Goal: Task Accomplishment & Management: Use online tool/utility

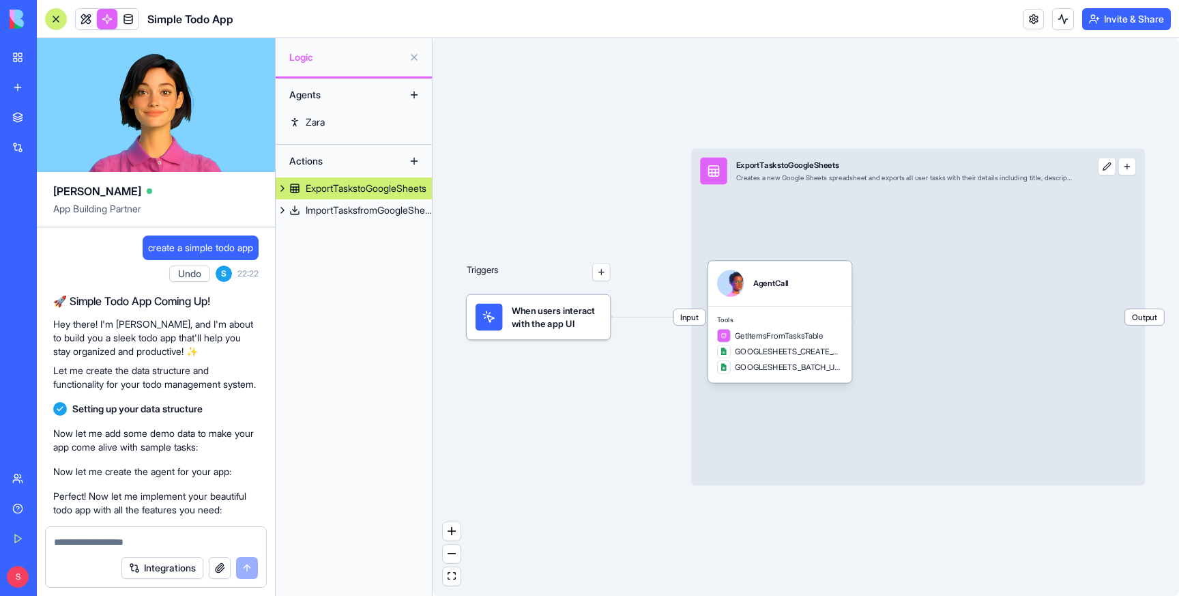
scroll to position [1650, 0]
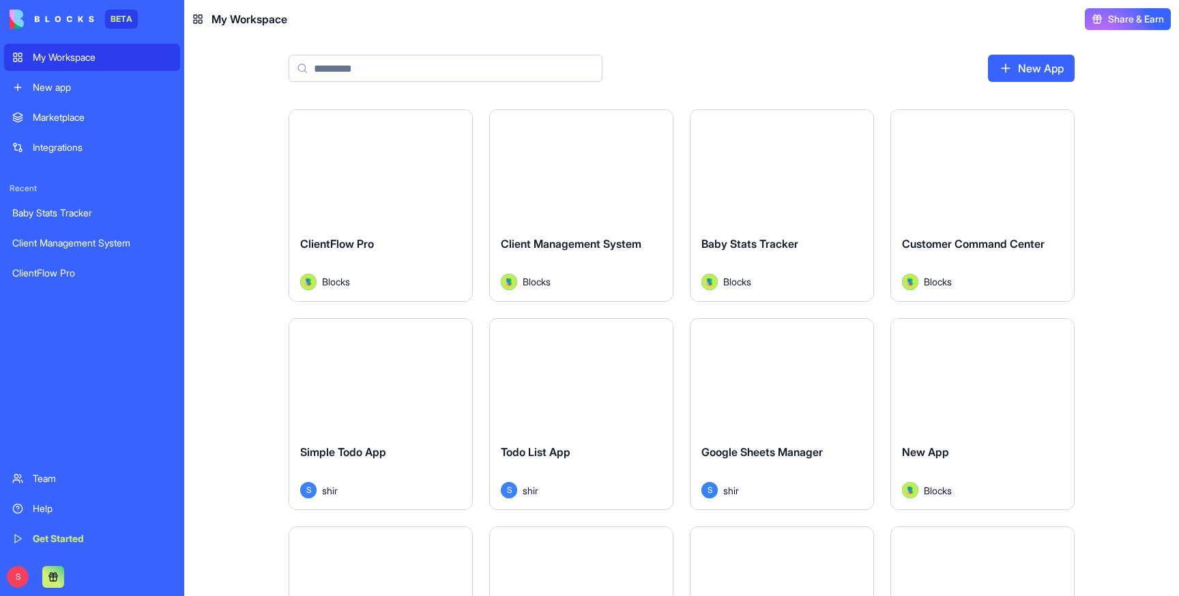
click at [84, 89] on div "New app" at bounding box center [102, 88] width 139 height 14
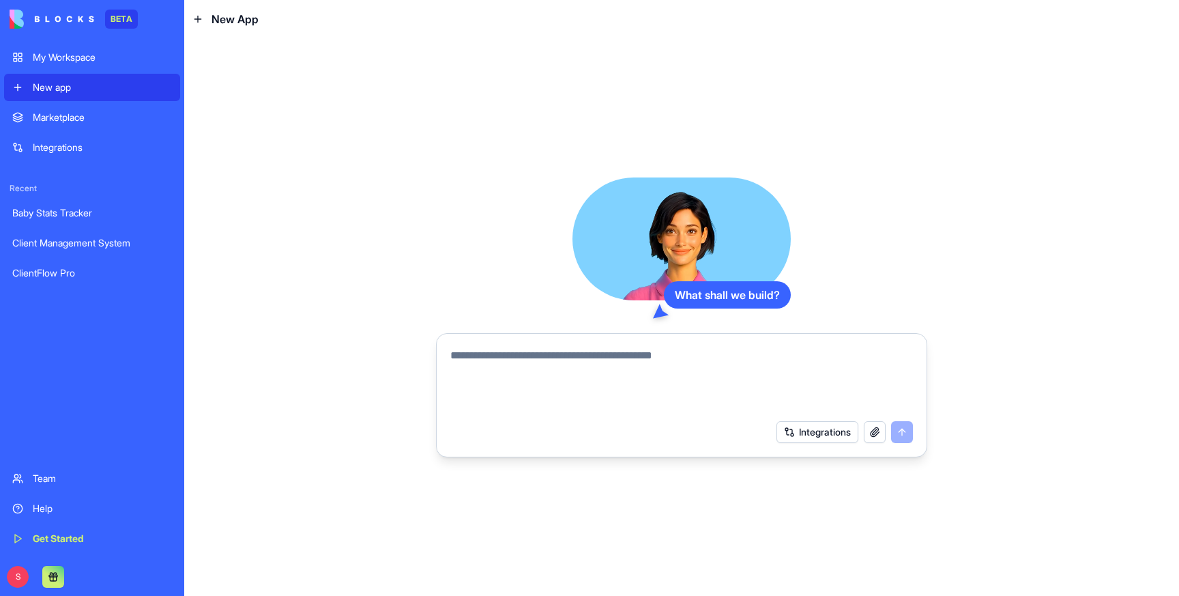
click at [513, 368] on textarea at bounding box center [681, 380] width 463 height 66
type textarea "**********"
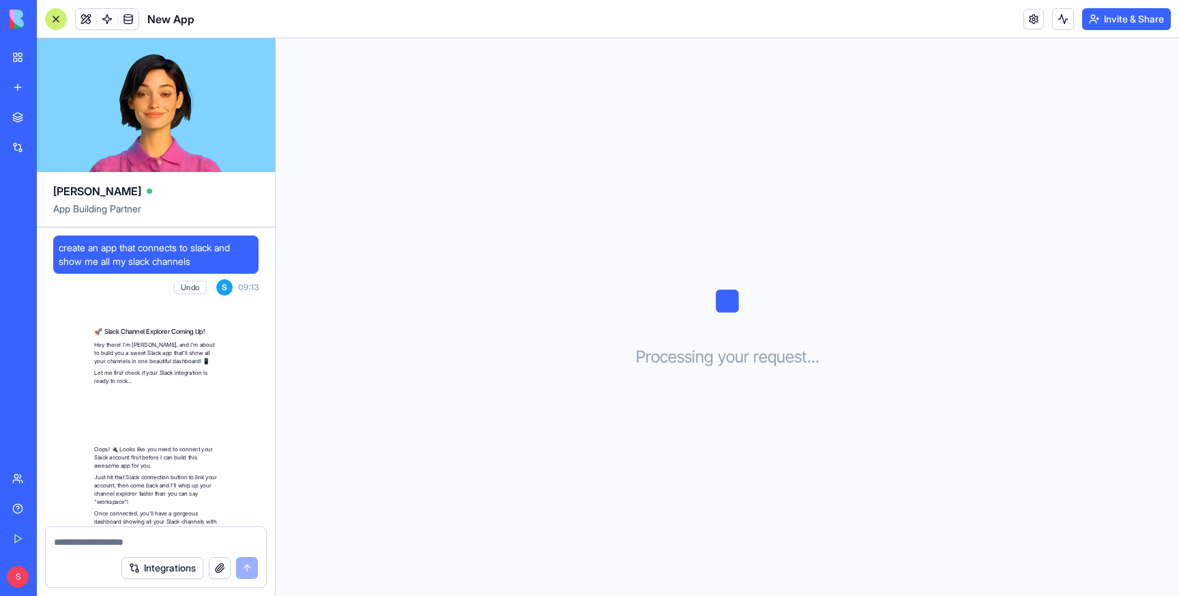
scroll to position [184, 0]
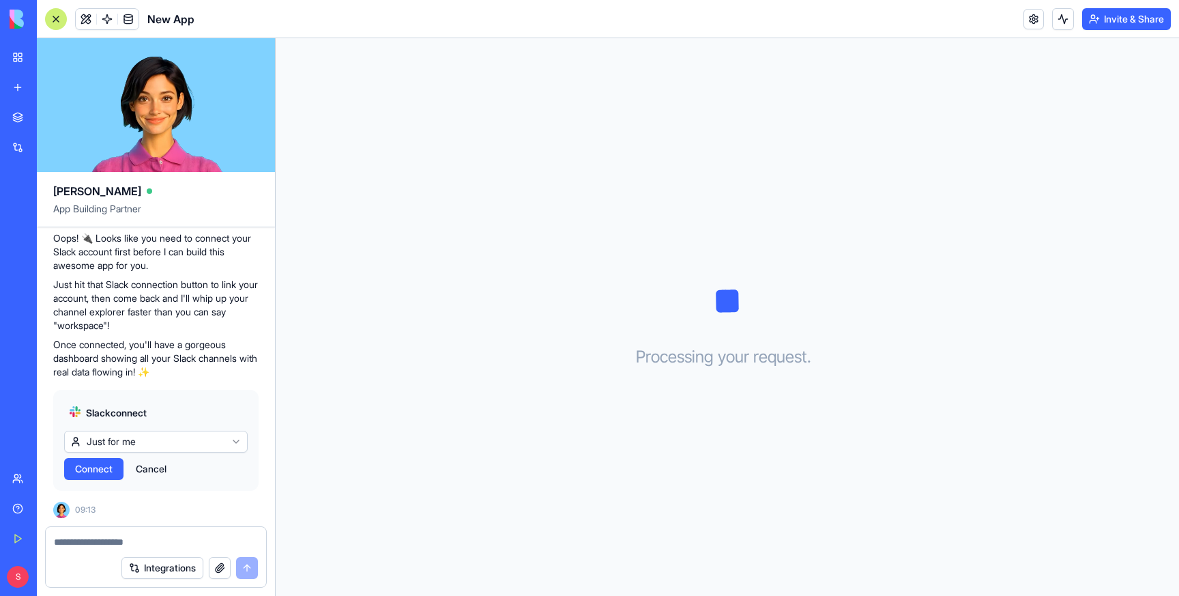
click at [101, 468] on span "Connect" at bounding box center [94, 469] width 38 height 14
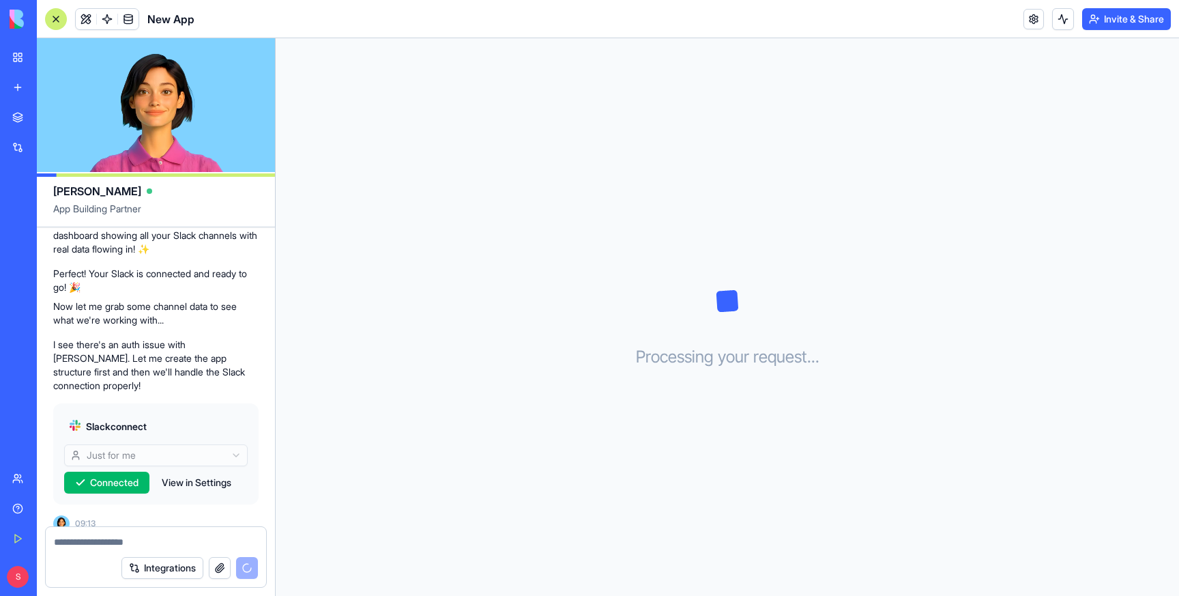
scroll to position [332, 0]
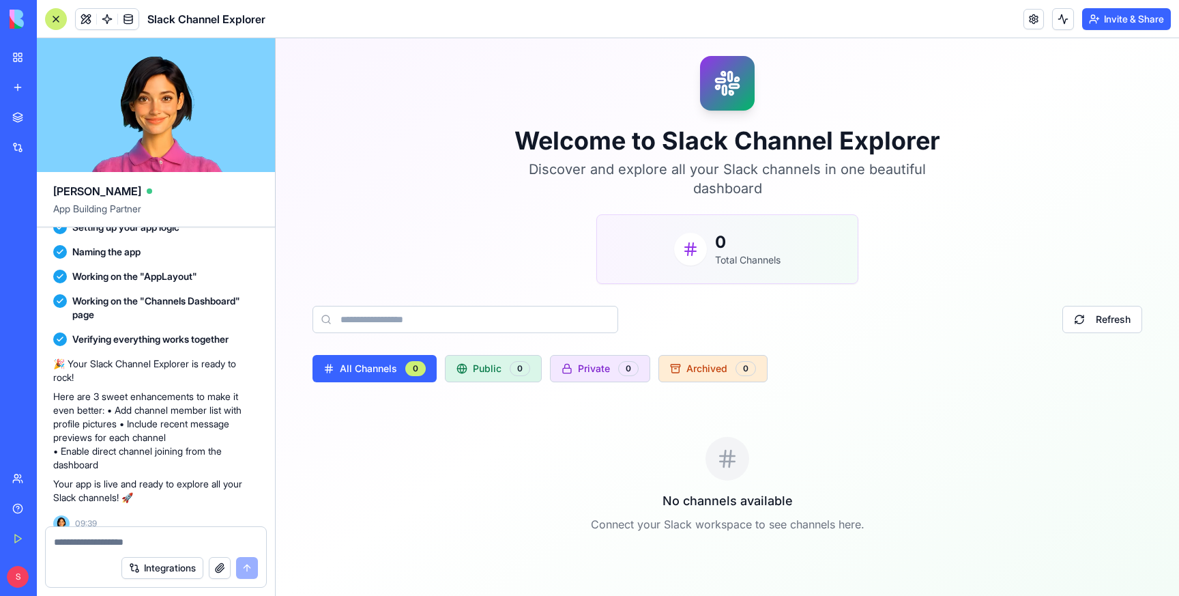
scroll to position [51, 0]
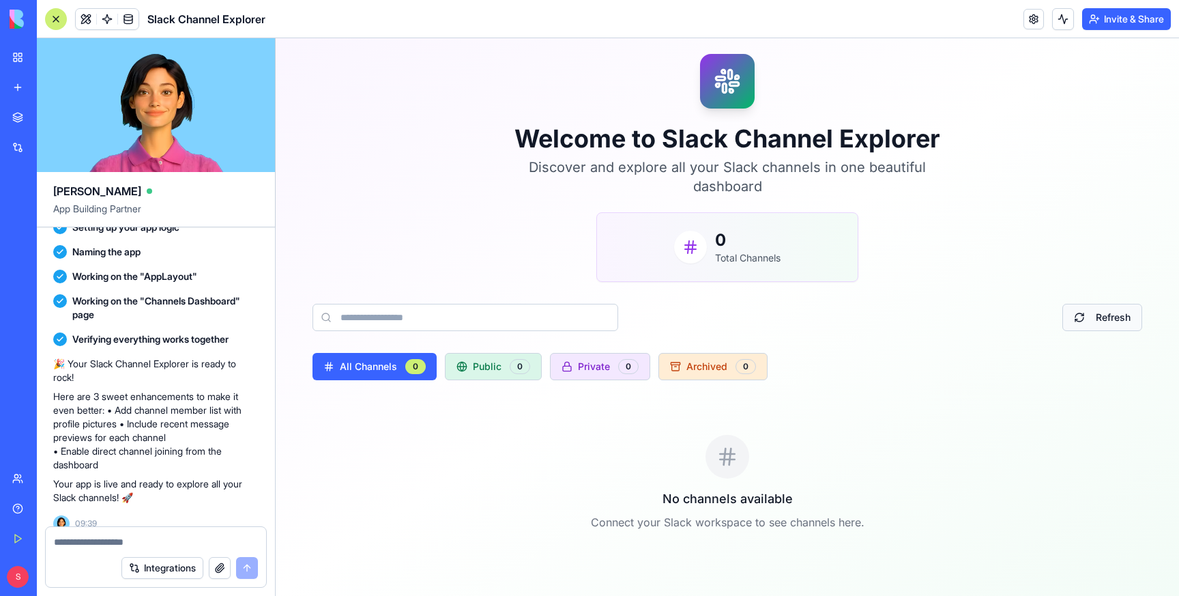
click at [1098, 319] on button "Refresh" at bounding box center [1103, 317] width 80 height 27
click at [1027, 16] on link at bounding box center [1034, 19] width 20 height 20
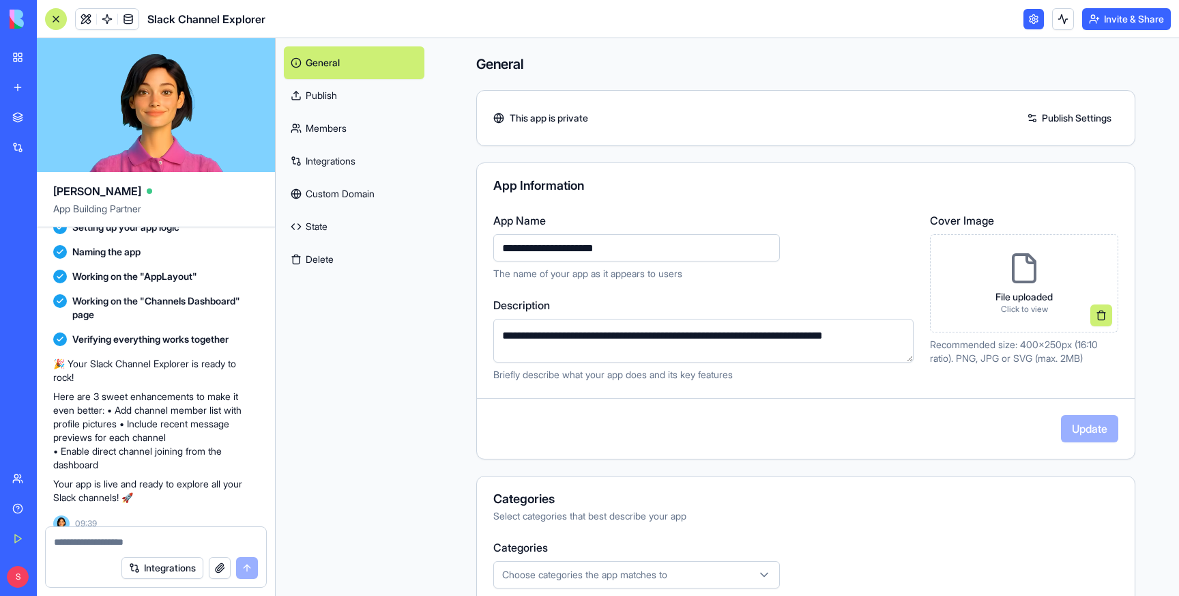
click at [330, 169] on link "Integrations" at bounding box center [354, 161] width 141 height 33
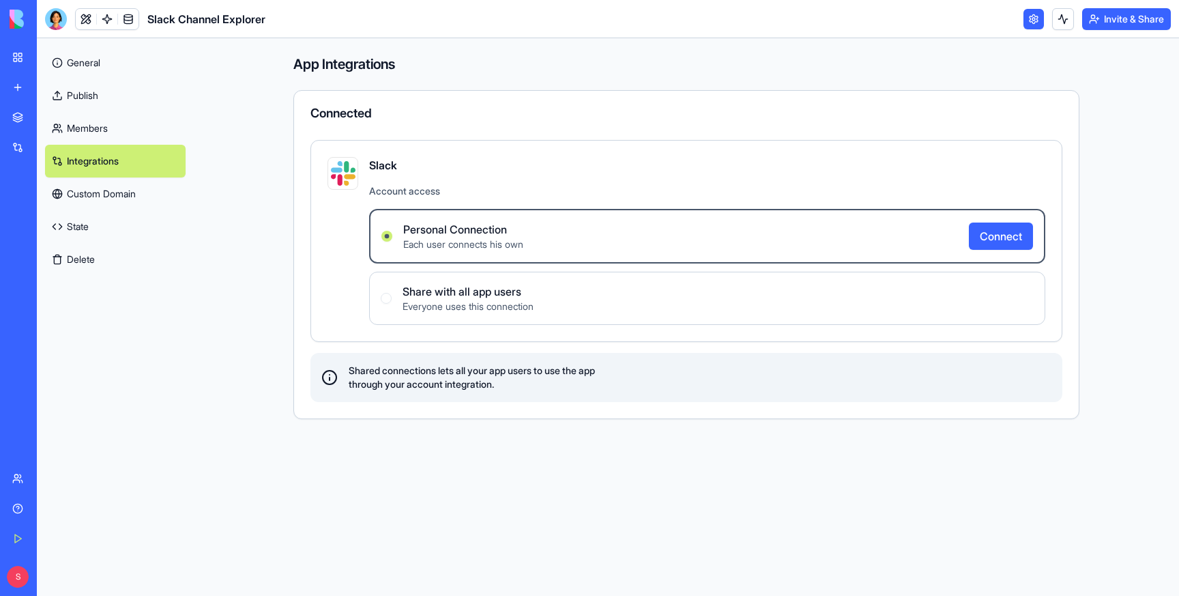
click at [983, 238] on button "Connect" at bounding box center [1001, 236] width 64 height 27
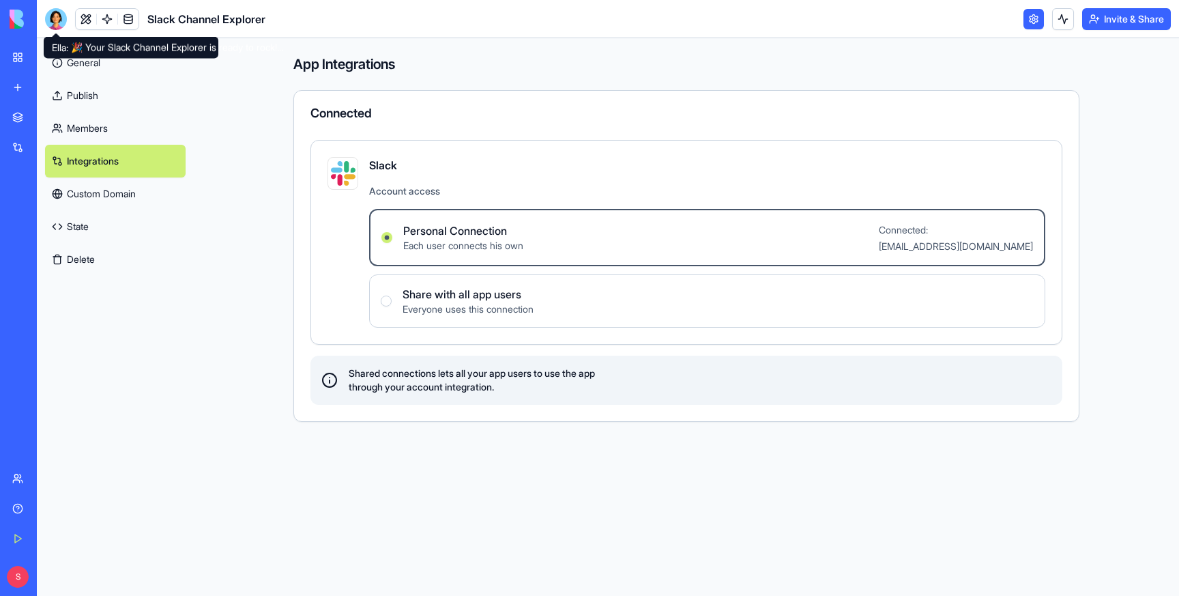
click at [55, 14] on div at bounding box center [56, 19] width 22 height 22
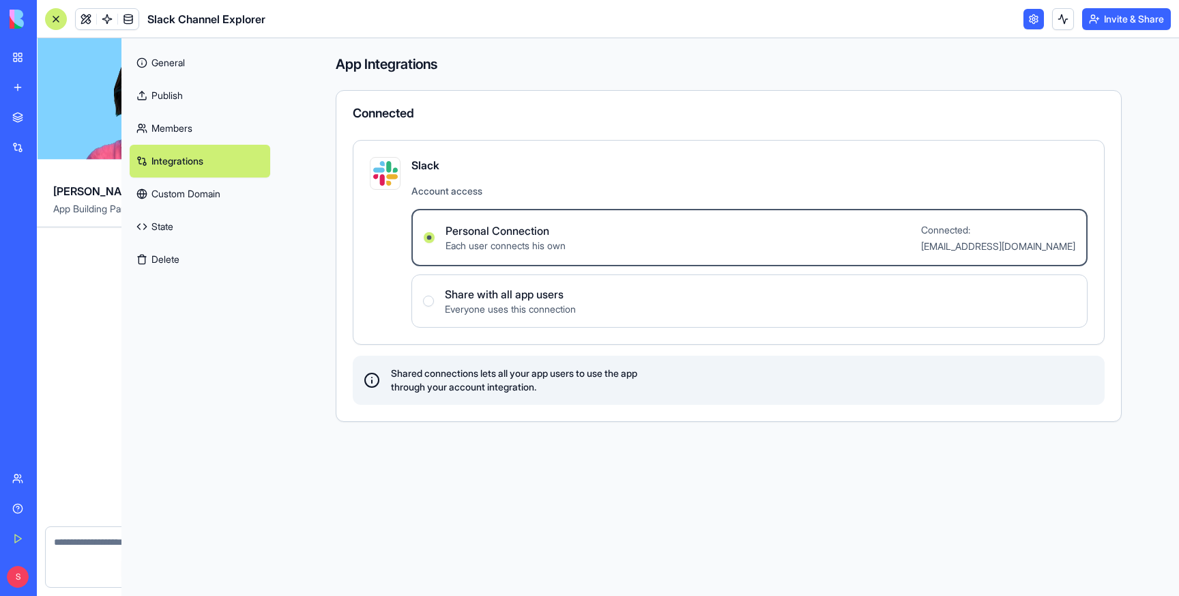
scroll to position [602, 0]
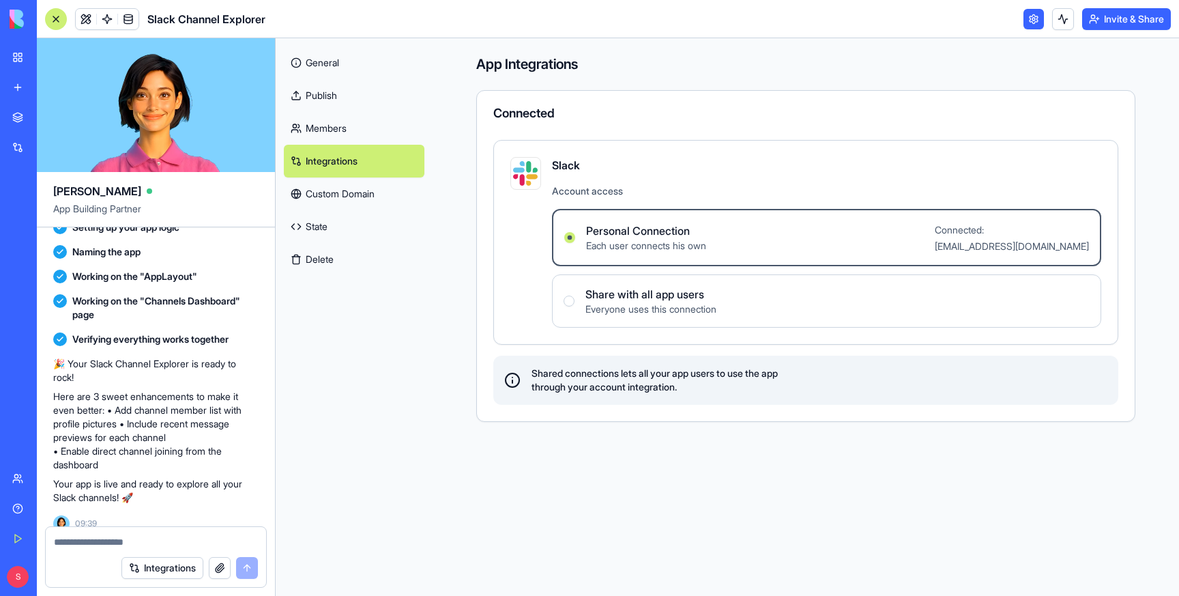
click at [82, 17] on link at bounding box center [86, 19] width 20 height 20
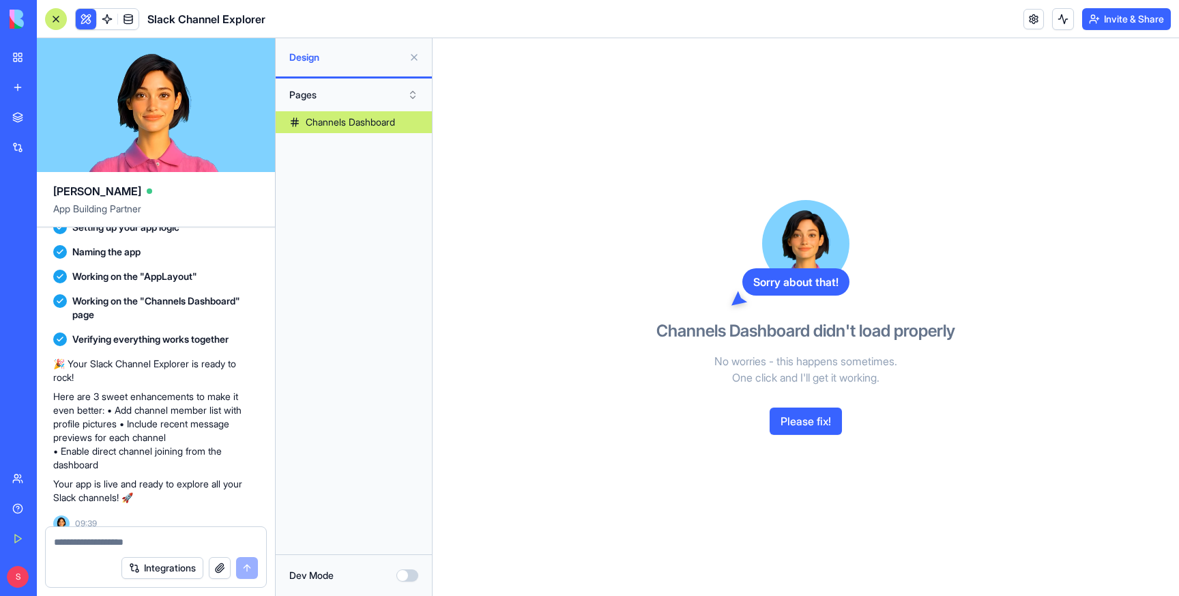
click at [354, 117] on div "Channels Dashboard" at bounding box center [350, 122] width 89 height 14
click at [807, 420] on button "Please fix!" at bounding box center [806, 420] width 72 height 27
